Goal: Task Accomplishment & Management: Manage account settings

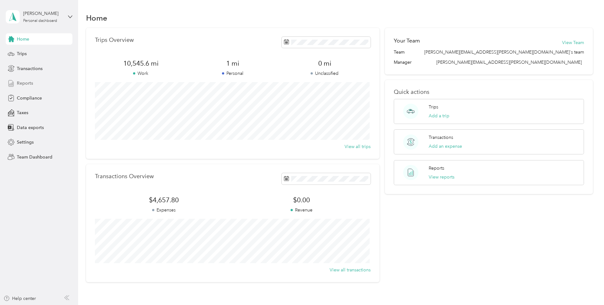
click at [23, 85] on span "Reports" at bounding box center [25, 83] width 16 height 7
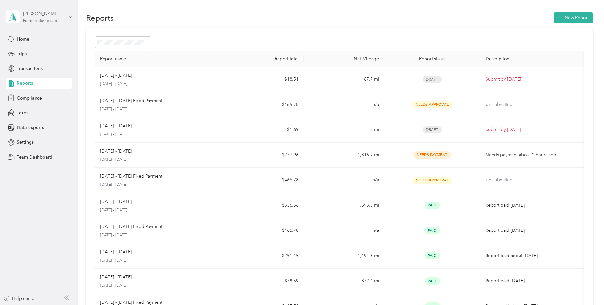
click at [50, 17] on div "[PERSON_NAME] Personal dashboard" at bounding box center [43, 16] width 40 height 13
click at [62, 64] on div "Personal dashboard" at bounding box center [108, 66] width 197 height 11
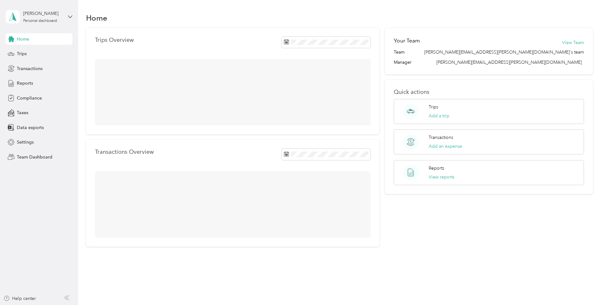
click at [62, 64] on div "Personal dashboard" at bounding box center [108, 62] width 197 height 11
click at [70, 15] on icon at bounding box center [70, 17] width 4 height 4
click at [50, 51] on div "Team dashboard" at bounding box center [108, 52] width 197 height 11
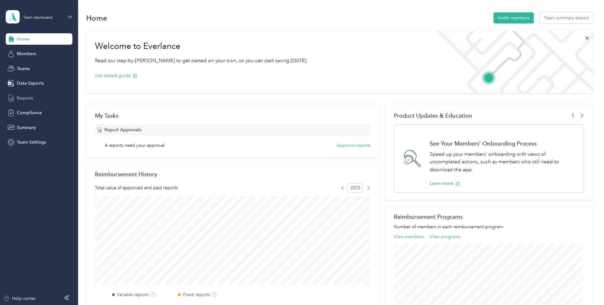
click at [26, 97] on span "Reports" at bounding box center [25, 98] width 16 height 7
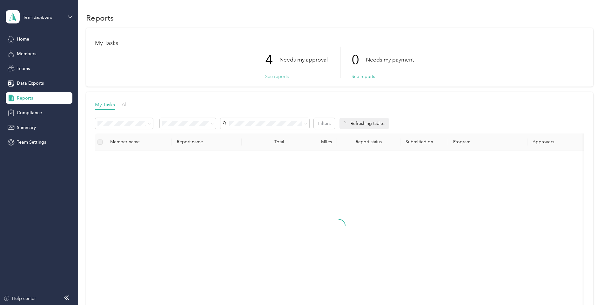
click at [280, 75] on button "See reports" at bounding box center [276, 76] width 23 height 7
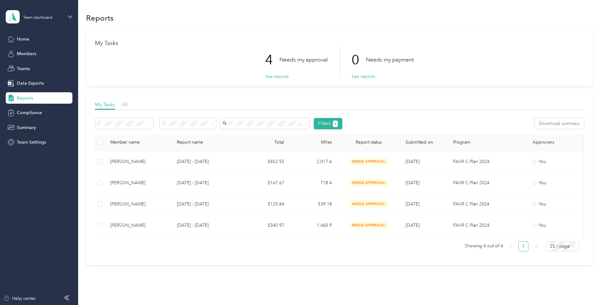
click at [103, 143] on th at bounding box center [100, 142] width 10 height 17
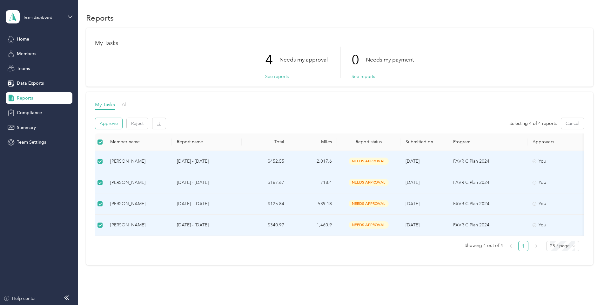
click at [107, 121] on button "Approve" at bounding box center [108, 123] width 27 height 11
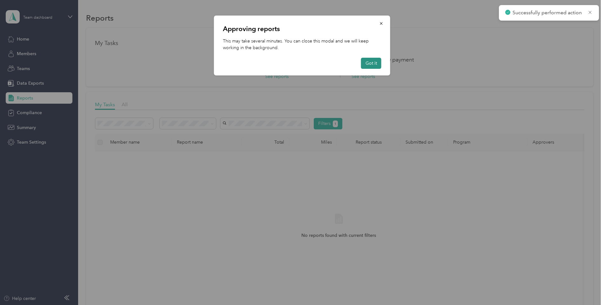
click at [368, 60] on button "Got it" at bounding box center [371, 63] width 20 height 11
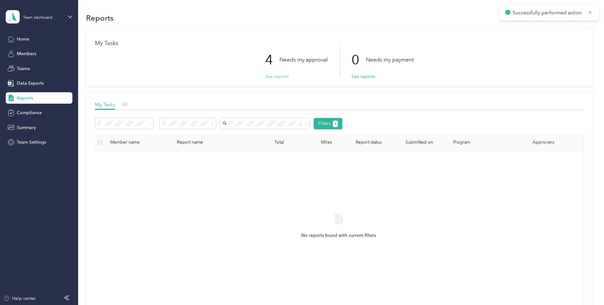
click at [280, 77] on button "See reports" at bounding box center [276, 76] width 23 height 7
click at [275, 76] on button "See reports" at bounding box center [276, 76] width 23 height 7
click at [29, 81] on span "Data Exports" at bounding box center [30, 83] width 27 height 7
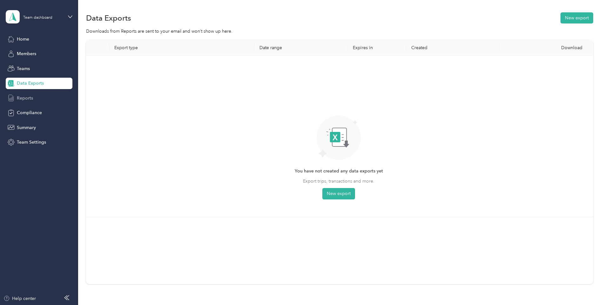
click at [24, 97] on span "Reports" at bounding box center [25, 98] width 16 height 7
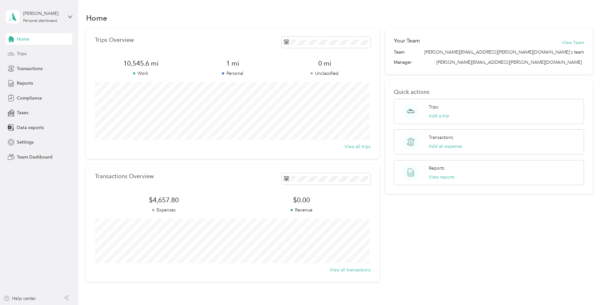
click at [20, 53] on span "Trips" at bounding box center [22, 53] width 10 height 7
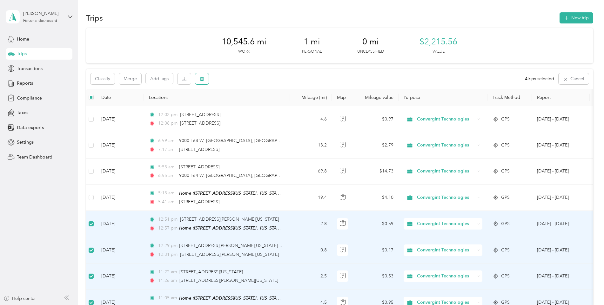
click at [203, 76] on button "button" at bounding box center [201, 78] width 13 height 11
click at [250, 104] on button "Yes" at bounding box center [249, 105] width 12 height 10
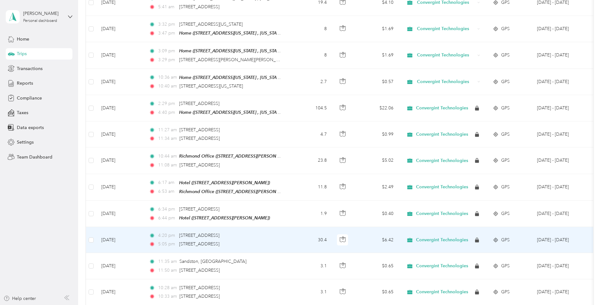
scroll to position [254, 0]
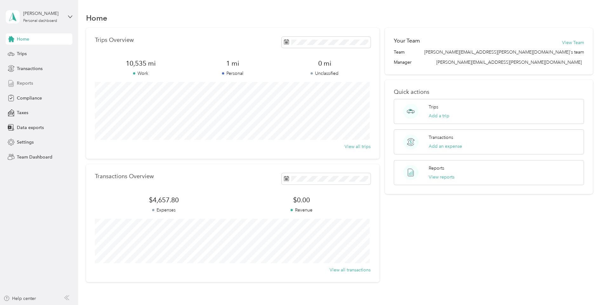
click at [24, 81] on span "Reports" at bounding box center [25, 83] width 16 height 7
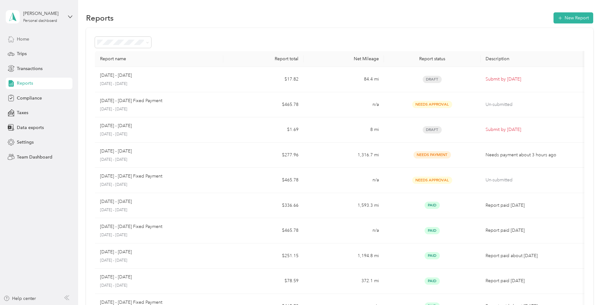
click at [22, 39] on span "Home" at bounding box center [23, 39] width 12 height 7
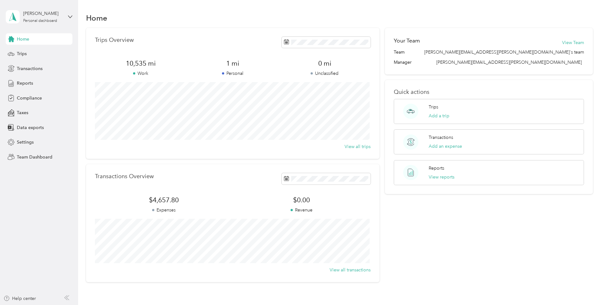
click at [54, 9] on div "[PERSON_NAME] Personal dashboard" at bounding box center [39, 17] width 67 height 22
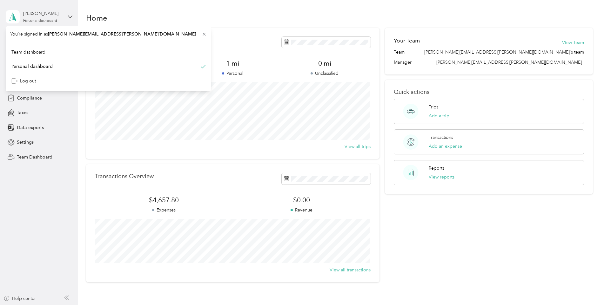
click at [64, 15] on div "[PERSON_NAME] Personal dashboard" at bounding box center [39, 17] width 67 height 22
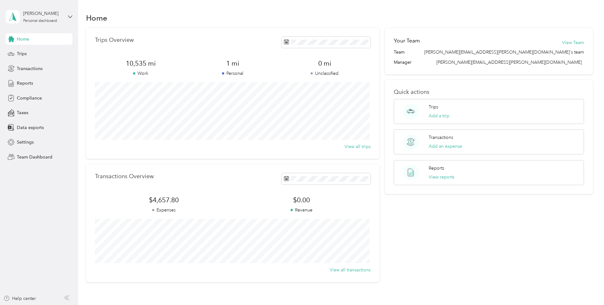
click at [64, 15] on div "[PERSON_NAME] Personal dashboard" at bounding box center [39, 17] width 67 height 22
click at [50, 51] on div "Team dashboard" at bounding box center [108, 52] width 197 height 11
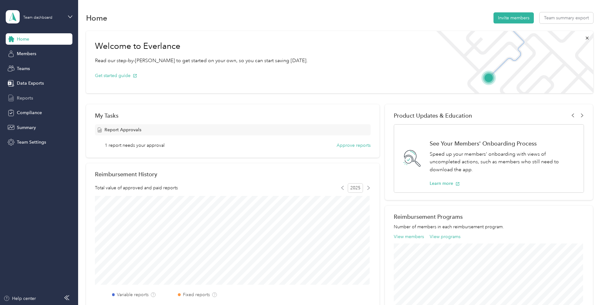
click at [24, 98] on span "Reports" at bounding box center [25, 98] width 16 height 7
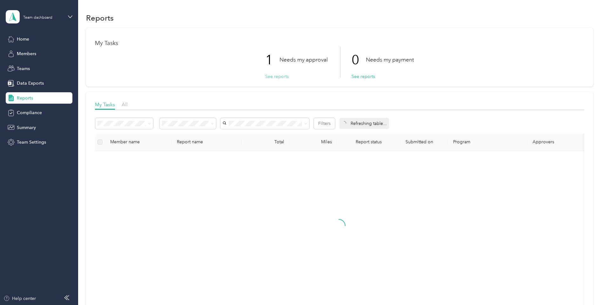
click at [272, 78] on button "See reports" at bounding box center [276, 76] width 23 height 7
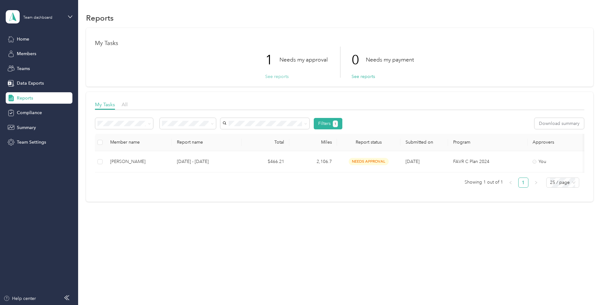
click at [275, 75] on button "See reports" at bounding box center [276, 76] width 23 height 7
click at [278, 78] on button "See reports" at bounding box center [276, 76] width 23 height 7
click at [278, 77] on button "See reports" at bounding box center [276, 76] width 23 height 7
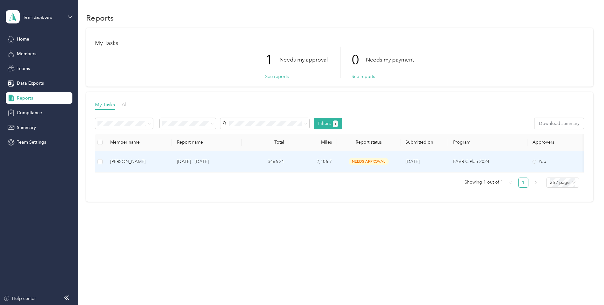
click at [127, 162] on div "Gerald Nay" at bounding box center [138, 161] width 57 height 7
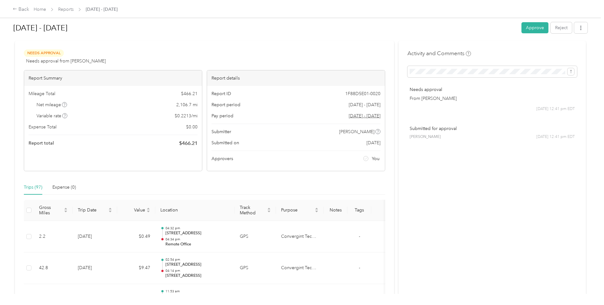
scroll to position [32, 0]
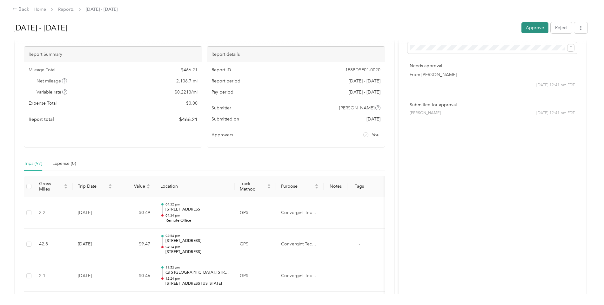
click at [535, 28] on button "Approve" at bounding box center [534, 27] width 27 height 11
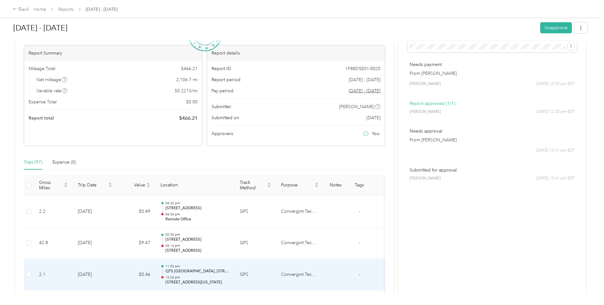
scroll to position [0, 0]
